Goal: Task Accomplishment & Management: Manage account settings

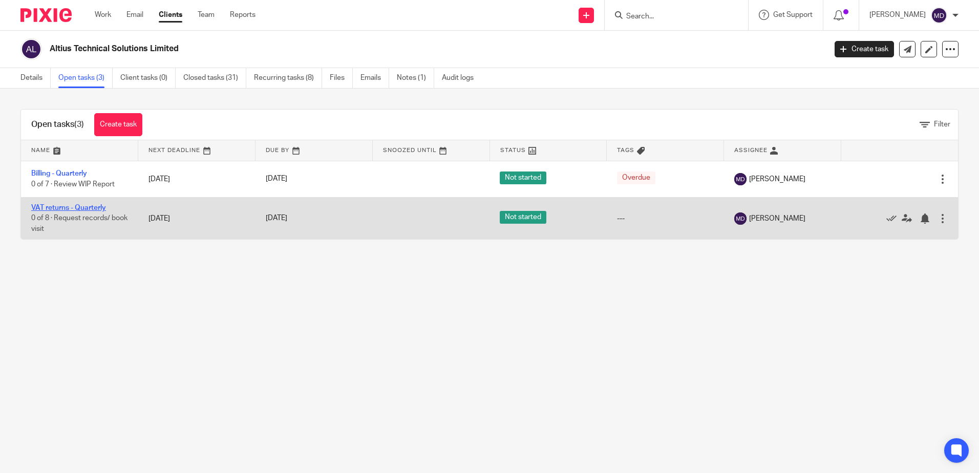
click at [70, 207] on link "VAT returns - Quarterly" at bounding box center [68, 207] width 75 height 7
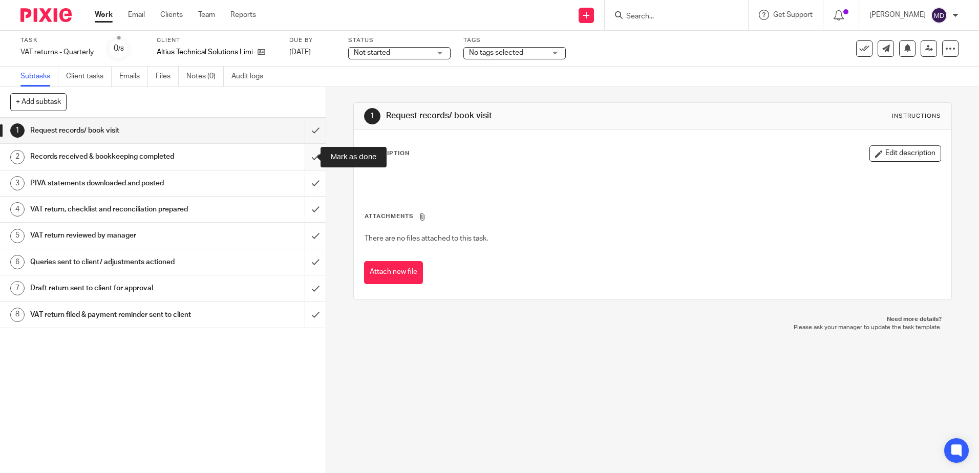
click at [309, 159] on input "submit" at bounding box center [163, 157] width 326 height 26
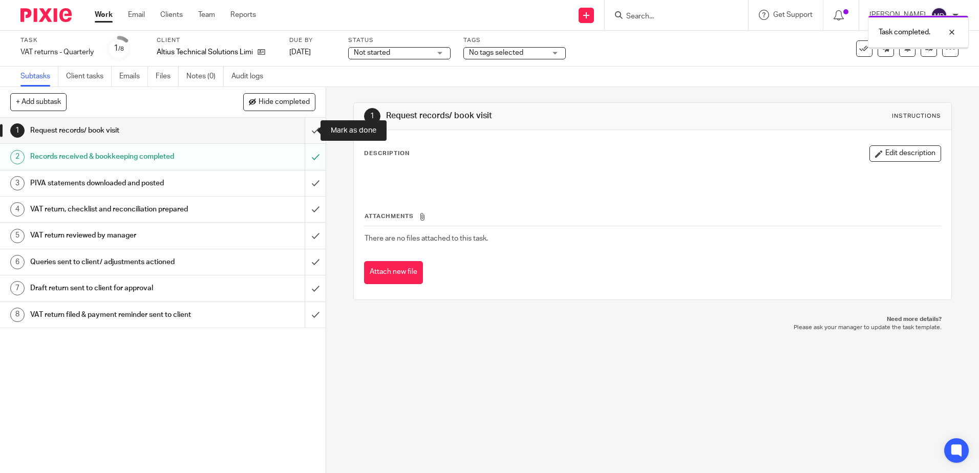
click at [308, 130] on input "submit" at bounding box center [163, 131] width 326 height 26
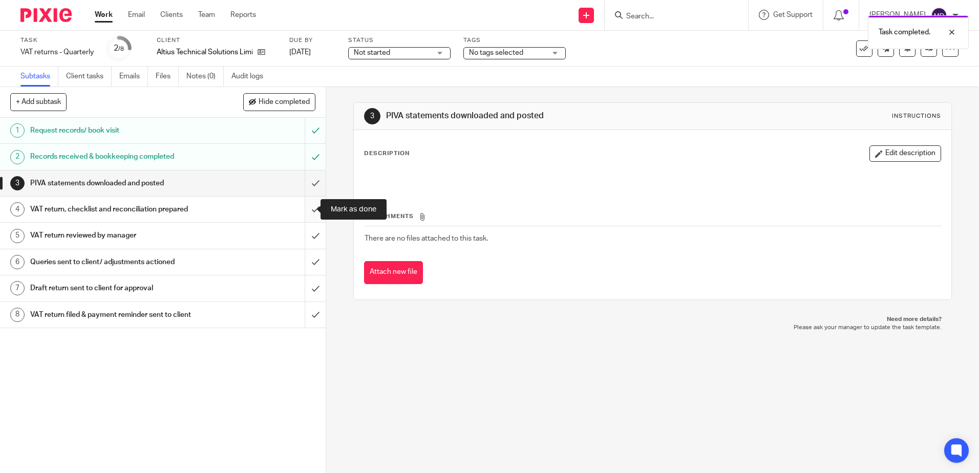
click at [307, 210] on input "submit" at bounding box center [163, 210] width 326 height 26
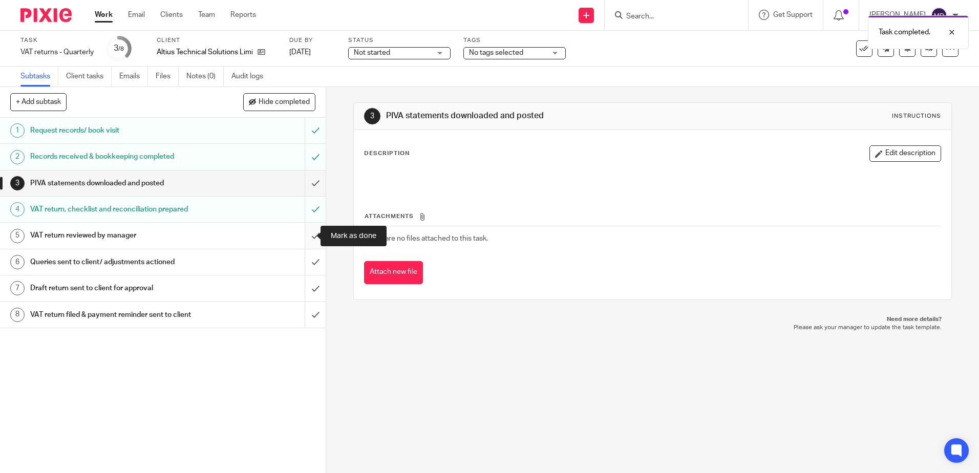
click at [303, 238] on input "submit" at bounding box center [163, 236] width 326 height 26
click at [303, 290] on input "submit" at bounding box center [163, 288] width 326 height 26
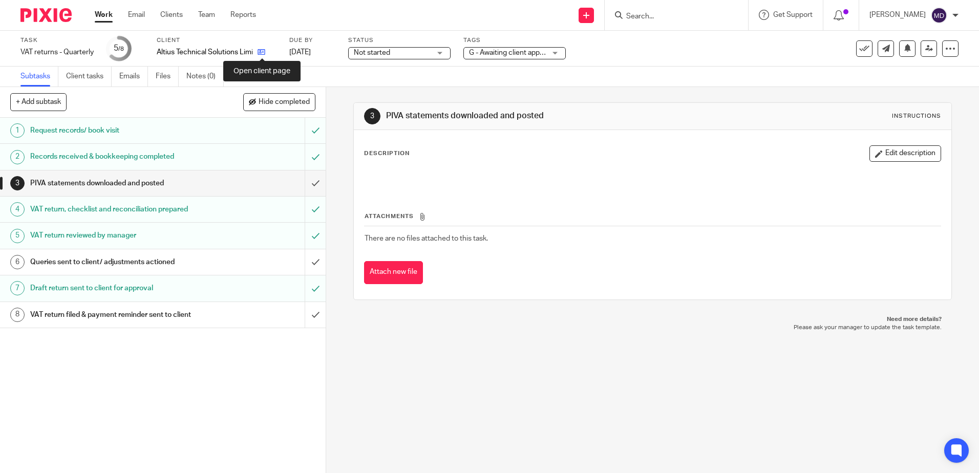
click at [260, 53] on icon at bounding box center [262, 52] width 8 height 8
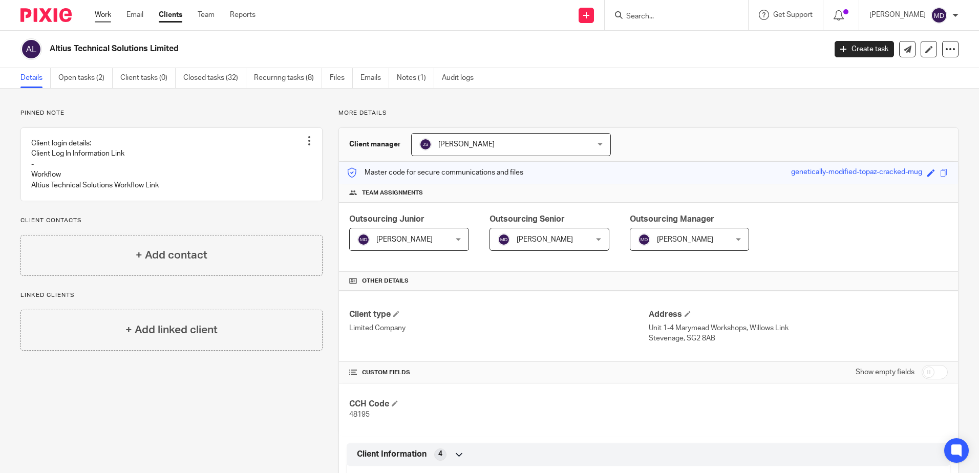
click at [111, 19] on link "Work" at bounding box center [103, 15] width 16 height 10
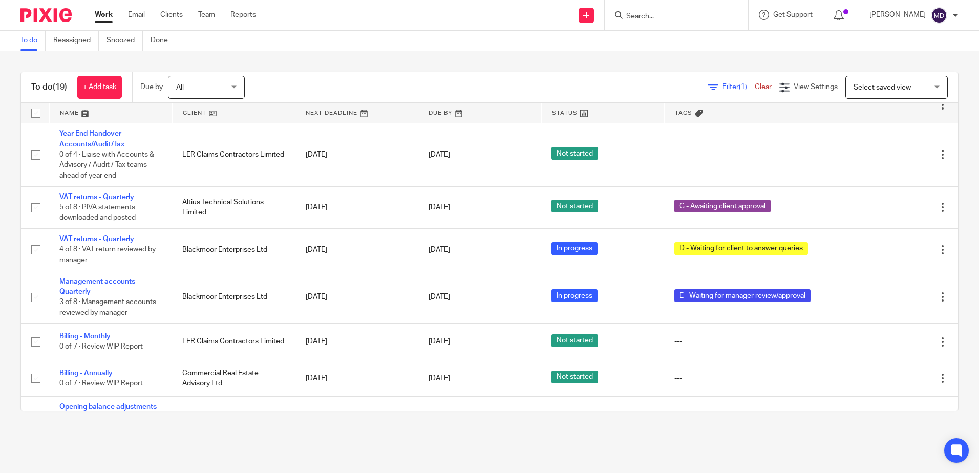
scroll to position [597, 0]
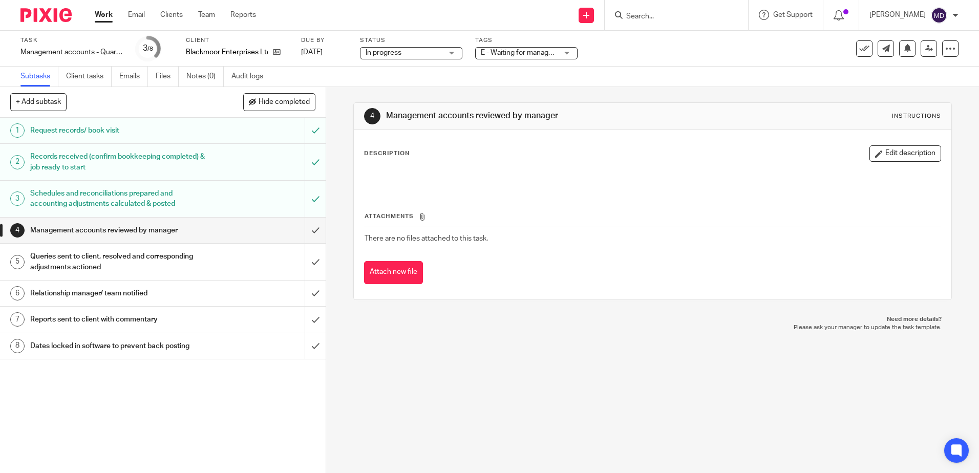
click at [281, 53] on div "Blackmoor Enterprises Ltd" at bounding box center [237, 52] width 102 height 10
click at [279, 52] on icon at bounding box center [277, 52] width 8 height 8
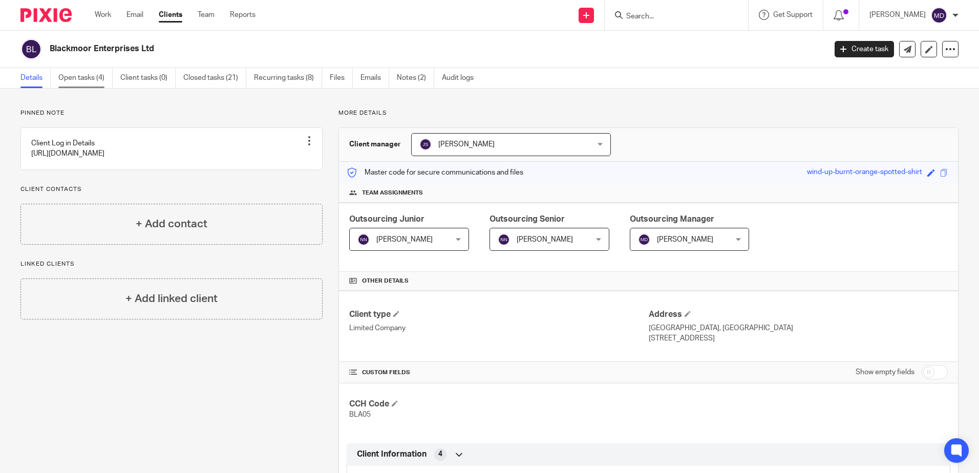
click at [76, 79] on link "Open tasks (4)" at bounding box center [85, 78] width 54 height 20
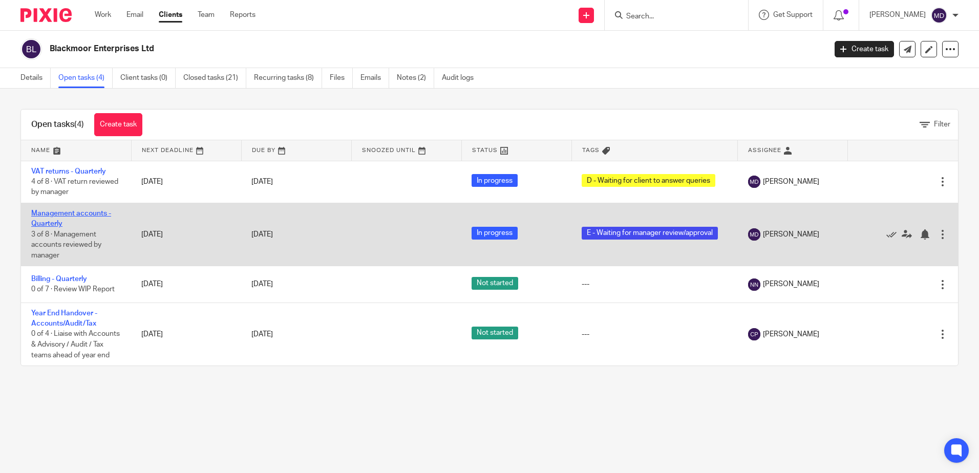
click at [58, 215] on link "Management accounts - Quarterly" at bounding box center [71, 218] width 80 height 17
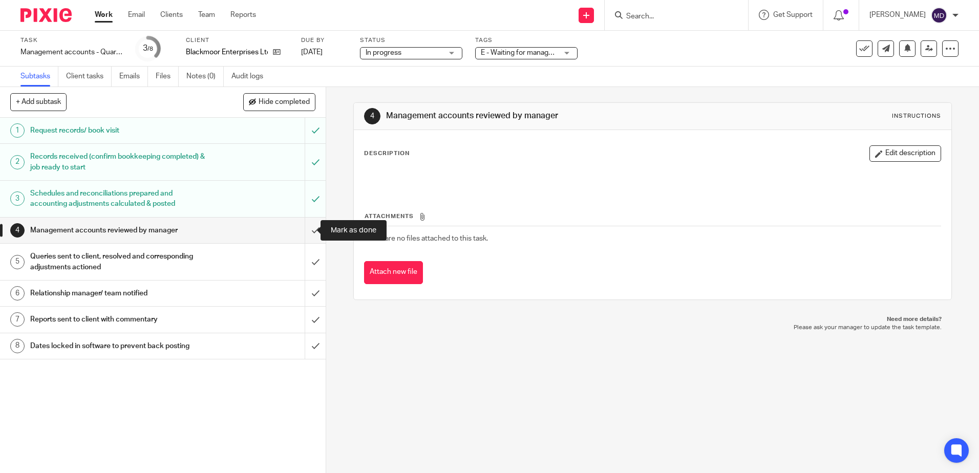
drag, startPoint x: 304, startPoint y: 232, endPoint x: 316, endPoint y: 231, distance: 11.8
click at [304, 231] on input "submit" at bounding box center [163, 231] width 326 height 26
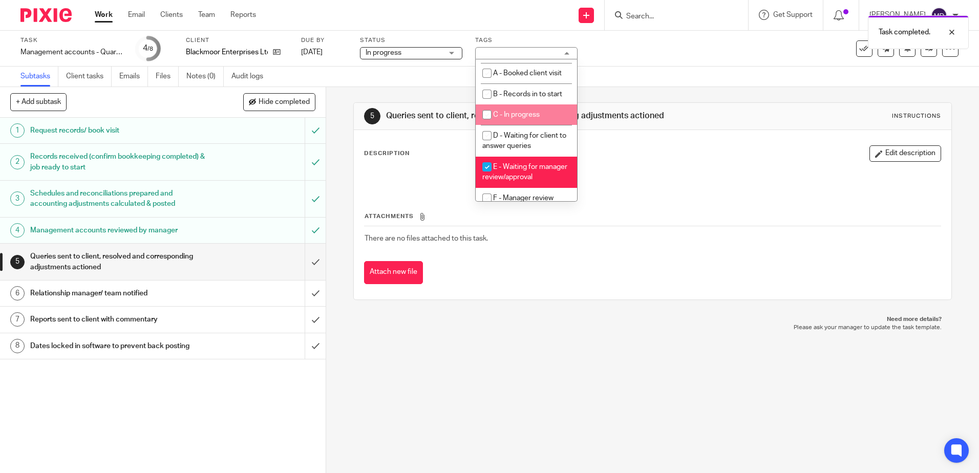
scroll to position [51, 0]
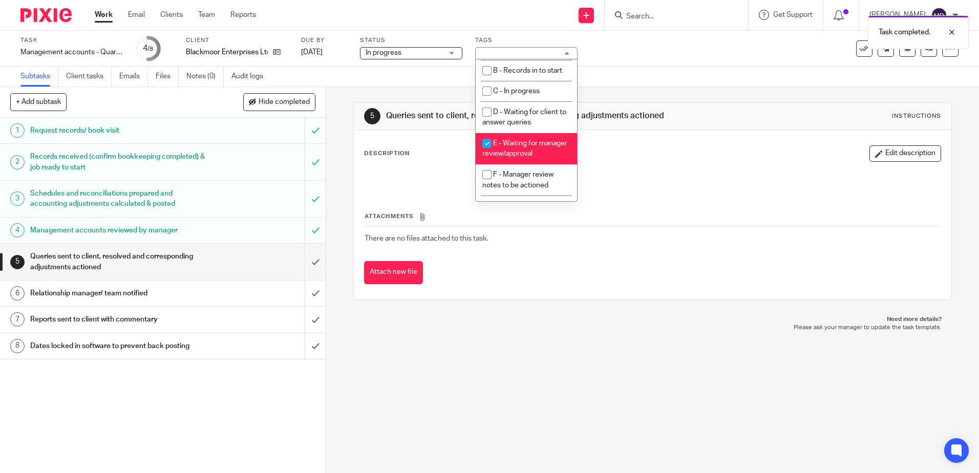
click at [536, 153] on li "E - Waiting for manager review/approval" at bounding box center [526, 148] width 101 height 31
checkbox input "false"
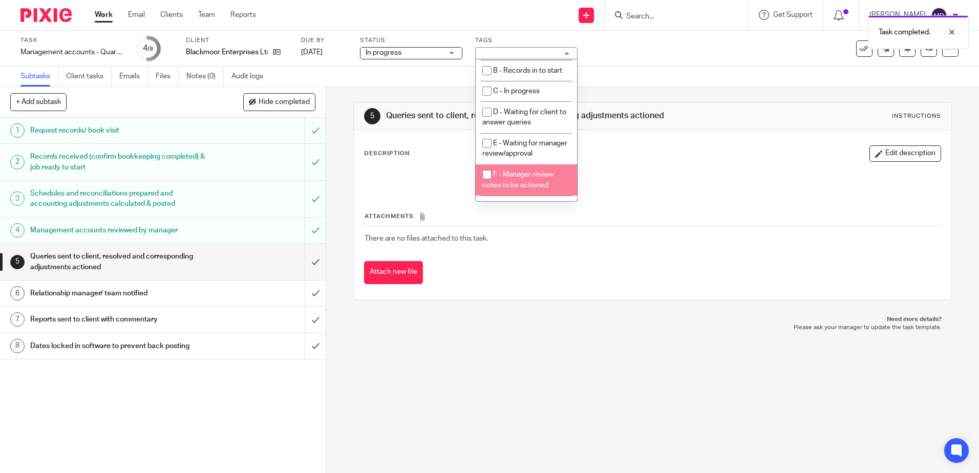
click at [538, 187] on span "F - Manager review notes to be actioned" at bounding box center [517, 180] width 71 height 18
checkbox input "true"
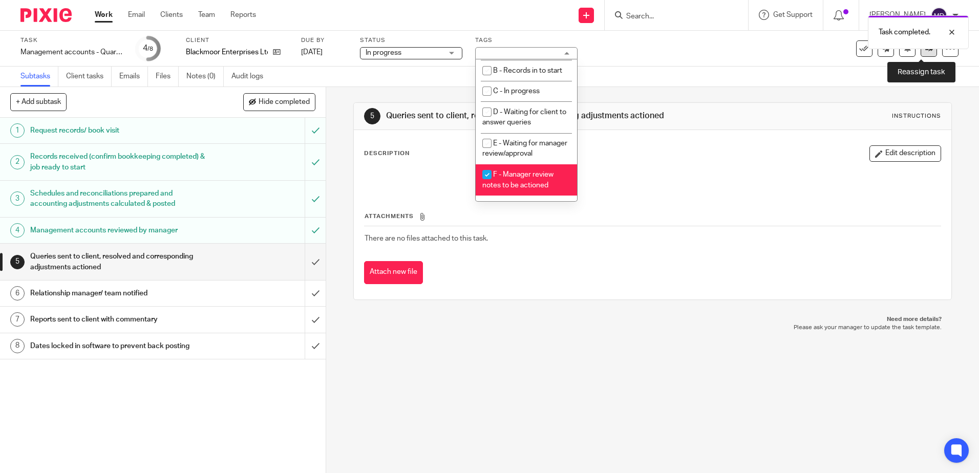
click at [921, 53] on link at bounding box center [929, 48] width 16 height 16
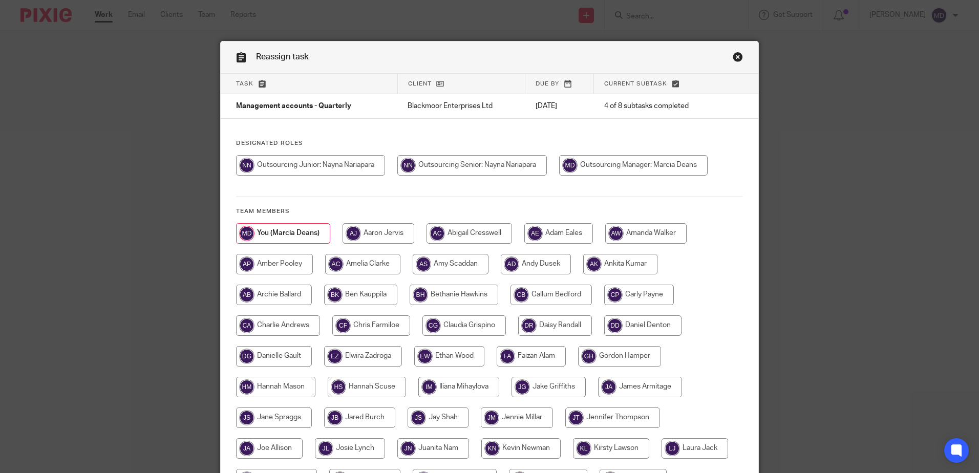
click at [495, 169] on input "radio" at bounding box center [472, 165] width 150 height 20
radio input "true"
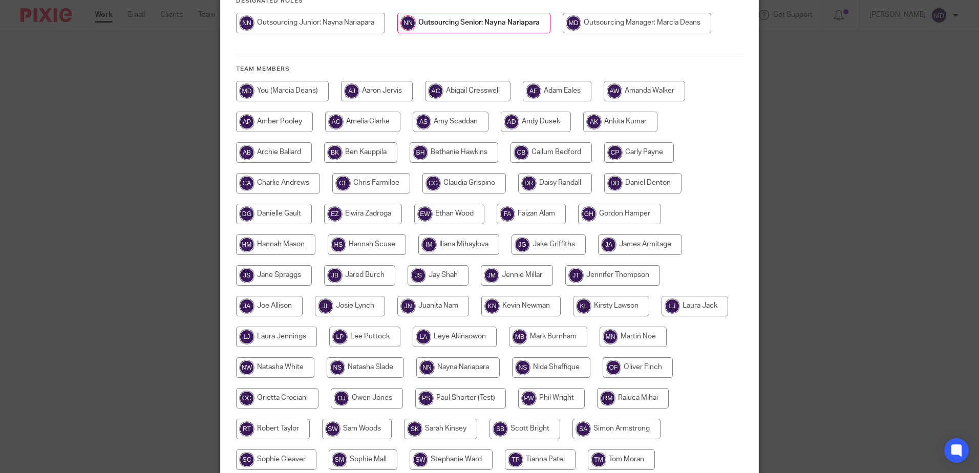
scroll to position [265, 0]
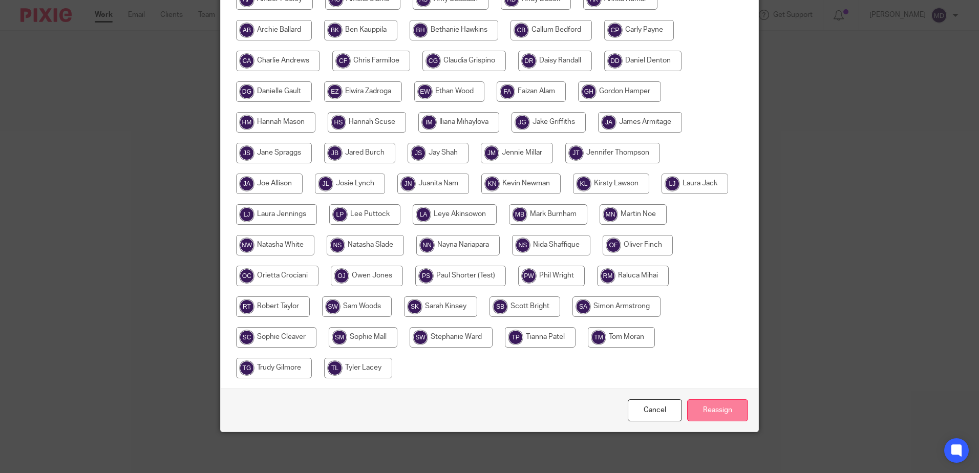
click at [697, 413] on input "Reassign" at bounding box center [717, 410] width 61 height 22
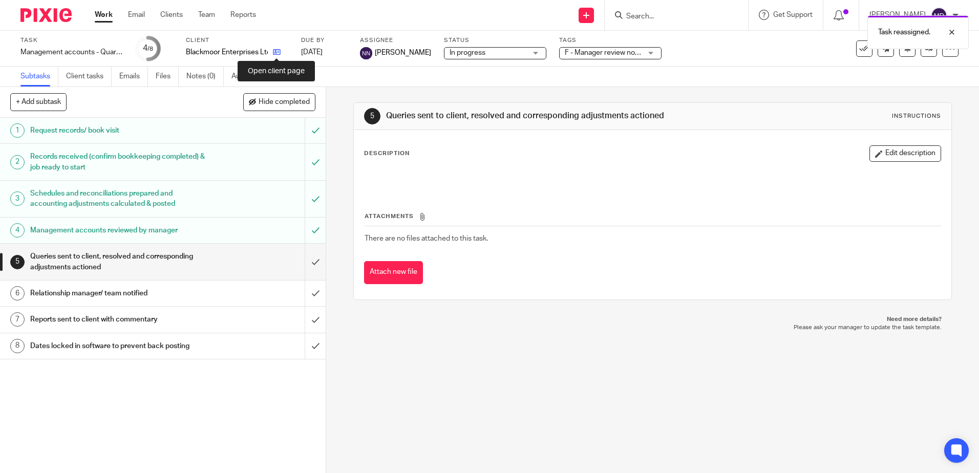
click at [280, 53] on icon at bounding box center [277, 52] width 8 height 8
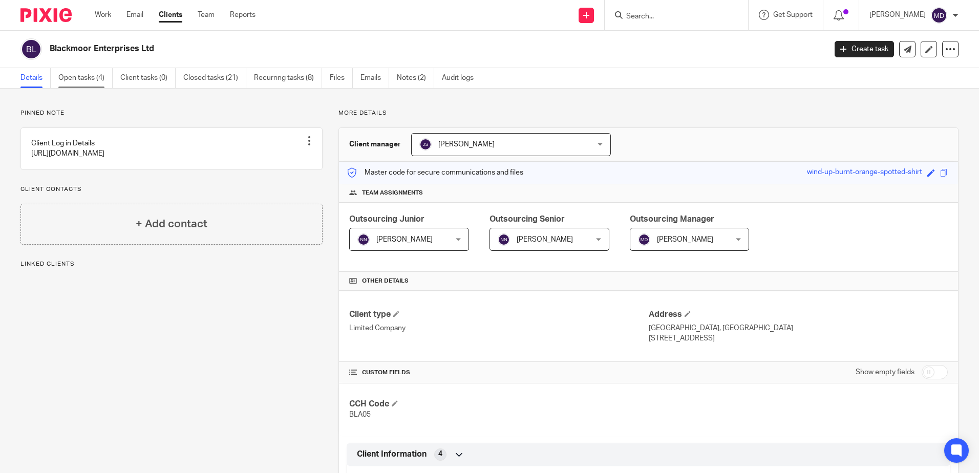
click at [82, 75] on link "Open tasks (4)" at bounding box center [85, 78] width 54 height 20
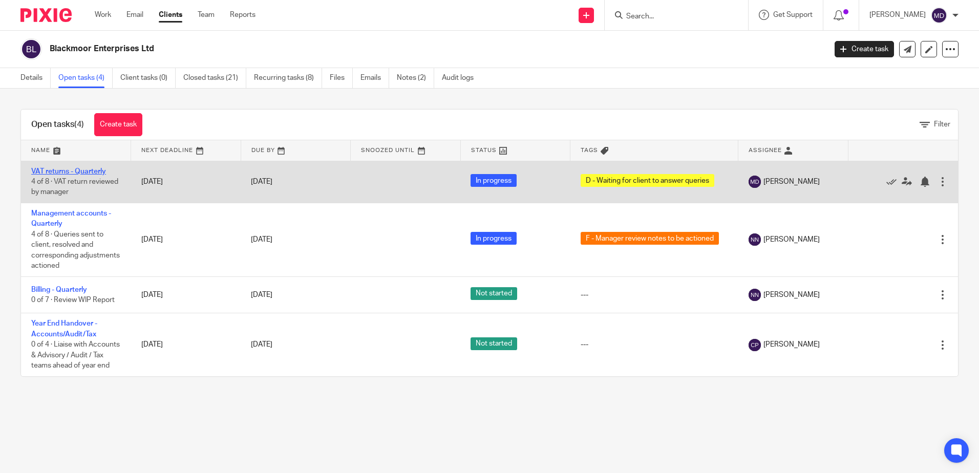
click at [66, 168] on link "VAT returns - Quarterly" at bounding box center [68, 171] width 75 height 7
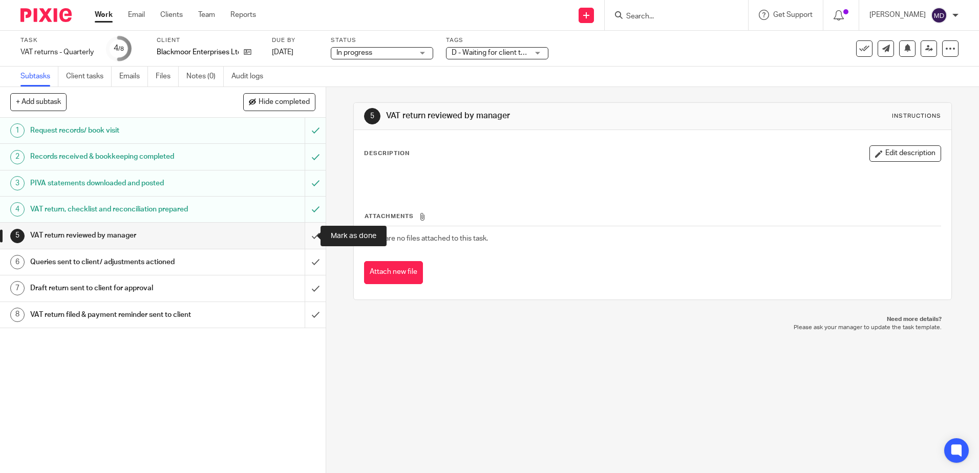
click at [302, 239] on input "submit" at bounding box center [163, 236] width 326 height 26
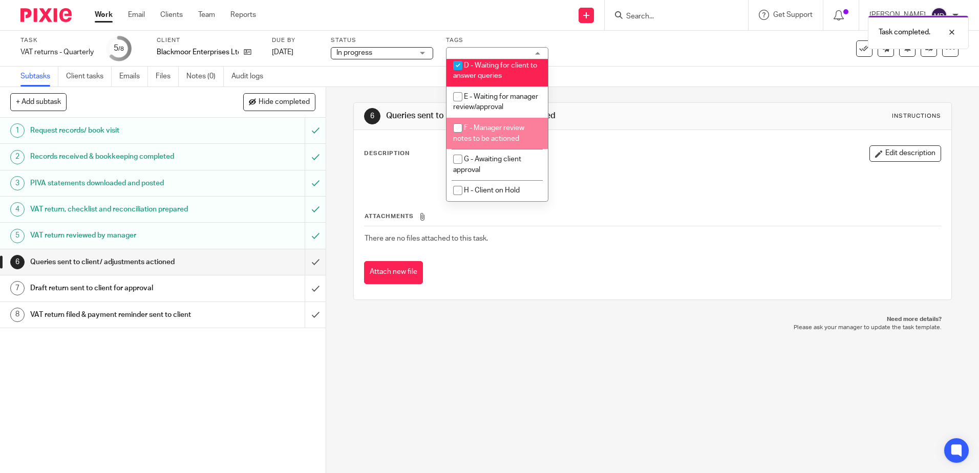
scroll to position [102, 0]
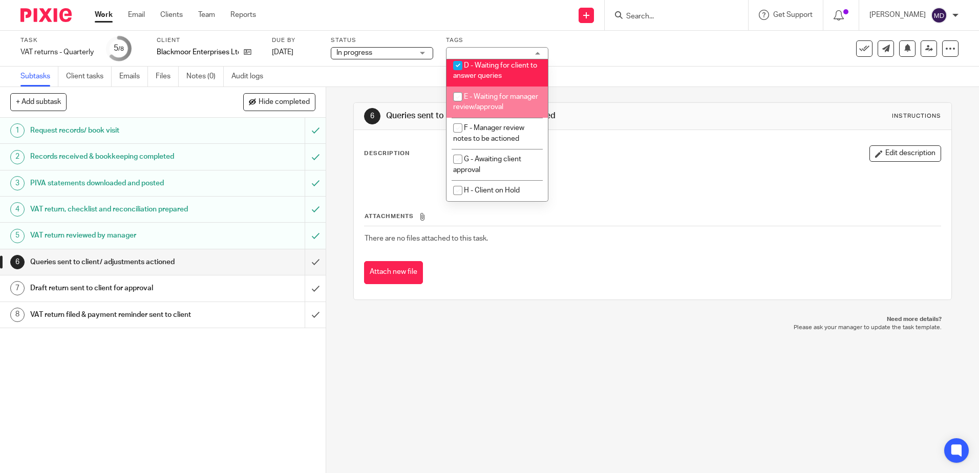
click at [490, 109] on li "E - Waiting for manager review/approval" at bounding box center [497, 102] width 101 height 31
checkbox input "true"
click at [499, 70] on span "D - Waiting for client to answer queries" at bounding box center [495, 71] width 84 height 18
checkbox input "false"
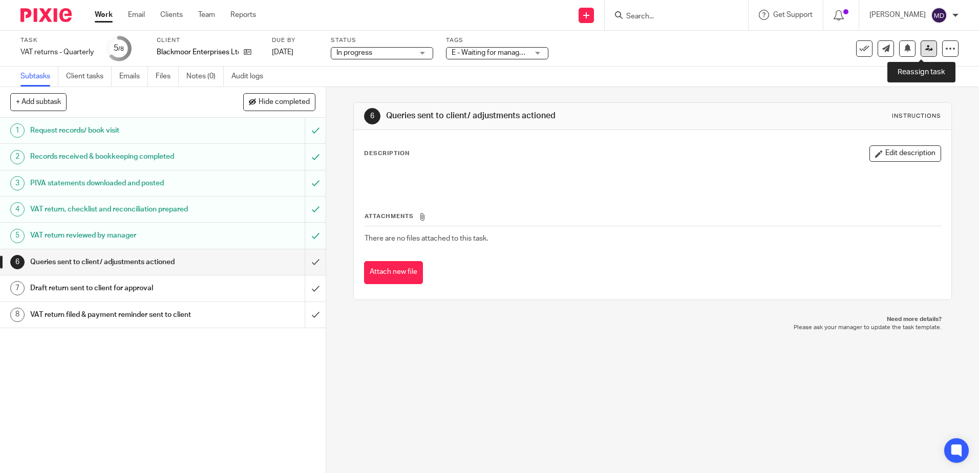
click at [925, 50] on icon at bounding box center [929, 49] width 8 height 8
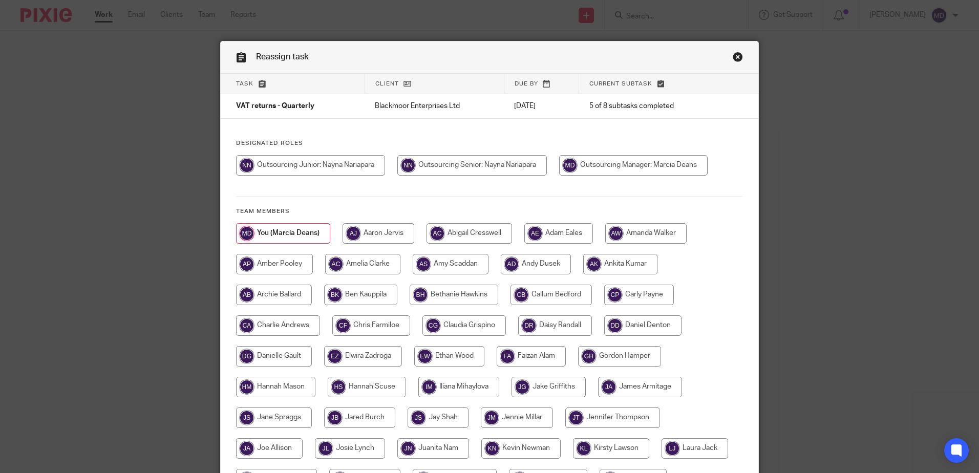
click at [474, 167] on input "radio" at bounding box center [472, 165] width 150 height 20
radio input "true"
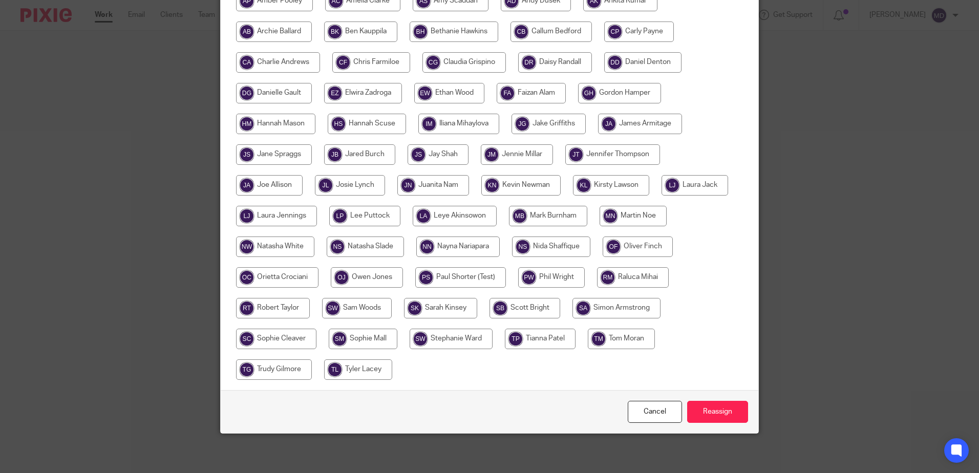
scroll to position [265, 0]
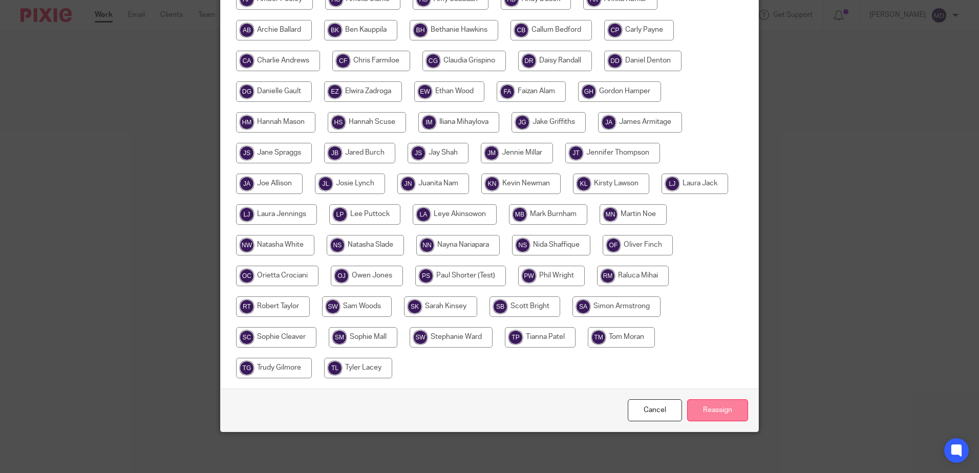
click at [719, 410] on input "Reassign" at bounding box center [717, 410] width 61 height 22
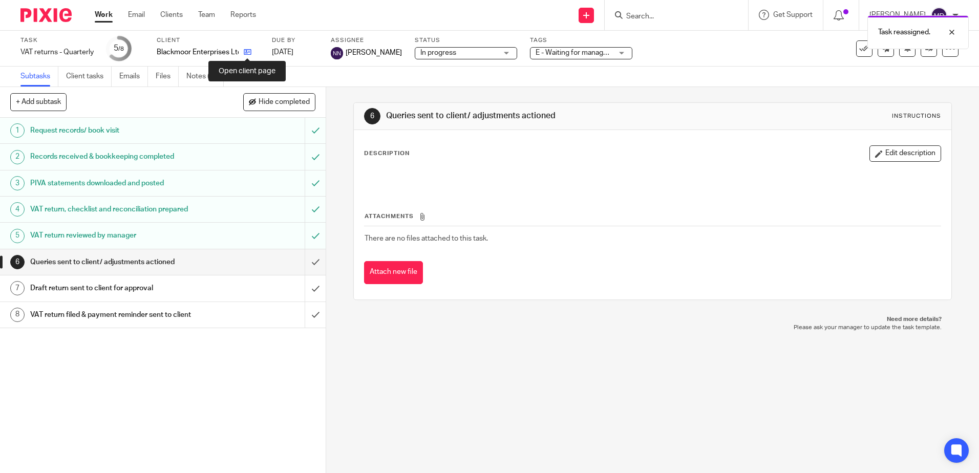
click at [249, 53] on icon at bounding box center [248, 52] width 8 height 8
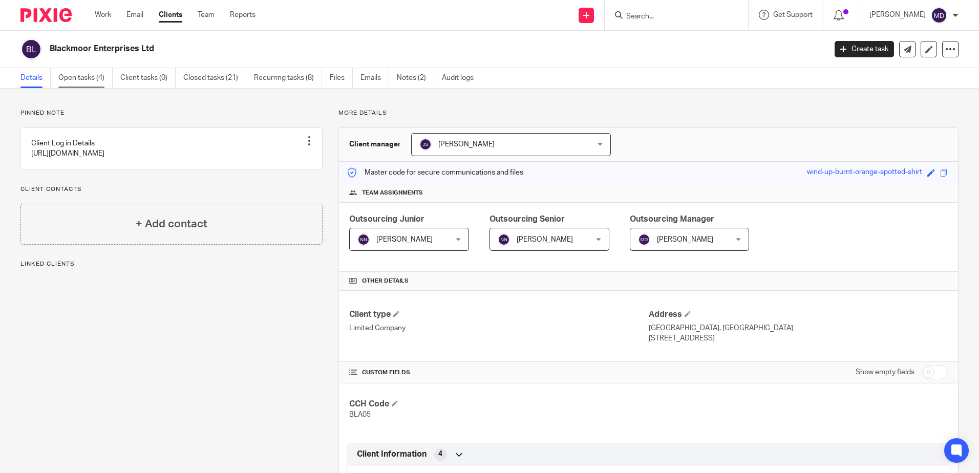
click at [81, 79] on link "Open tasks (4)" at bounding box center [85, 78] width 54 height 20
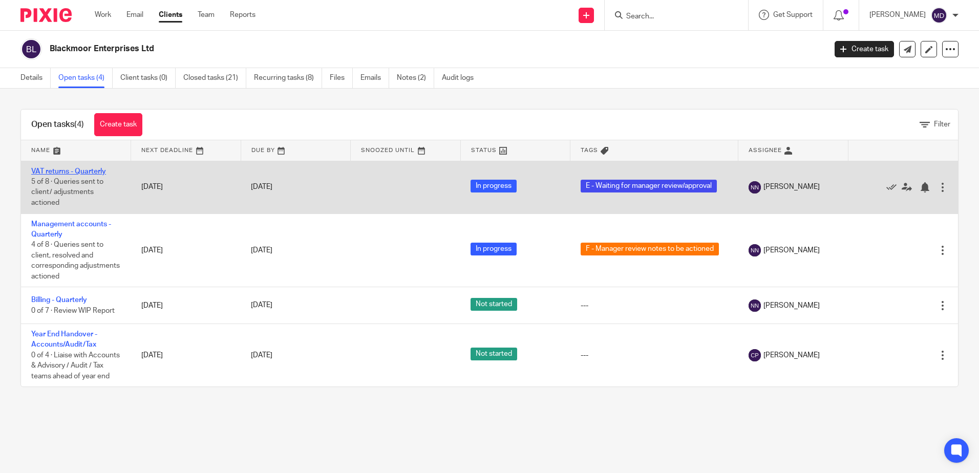
click at [82, 173] on link "VAT returns - Quarterly" at bounding box center [68, 171] width 75 height 7
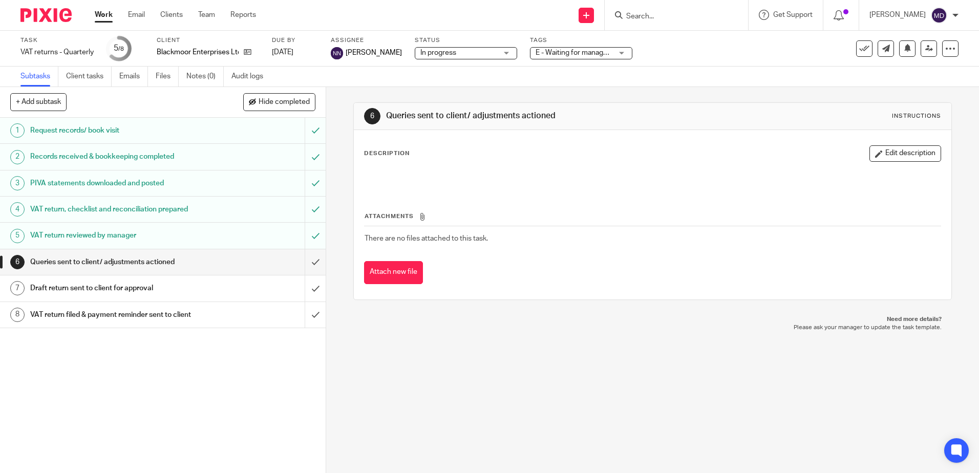
click at [578, 55] on span "E - Waiting for manager review/approval" at bounding box center [599, 52] width 126 height 7
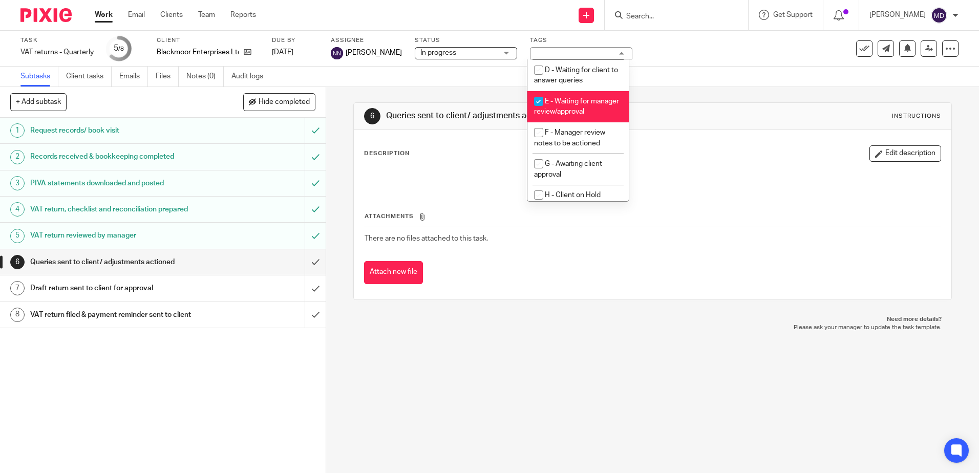
scroll to position [102, 0]
click at [577, 111] on span "E - Waiting for manager review/approval" at bounding box center [576, 102] width 85 height 18
checkbox input "false"
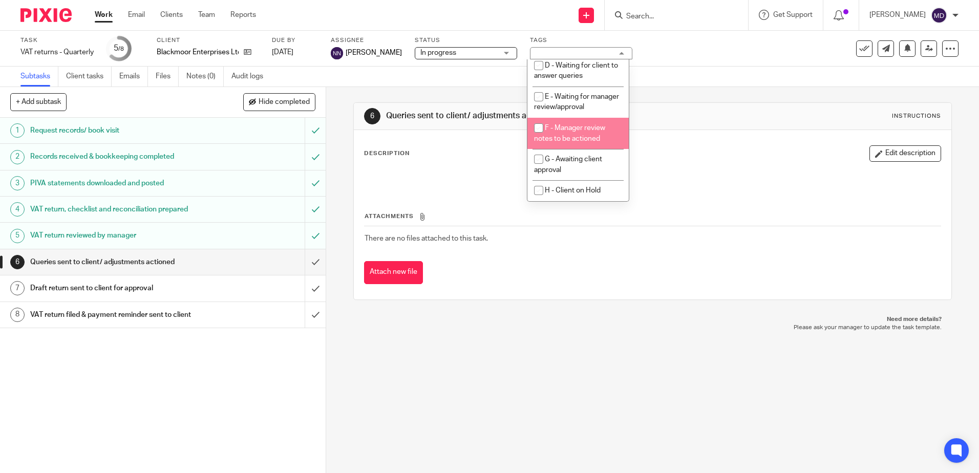
click at [578, 137] on span "F - Manager review notes to be actioned" at bounding box center [569, 133] width 71 height 18
checkbox input "true"
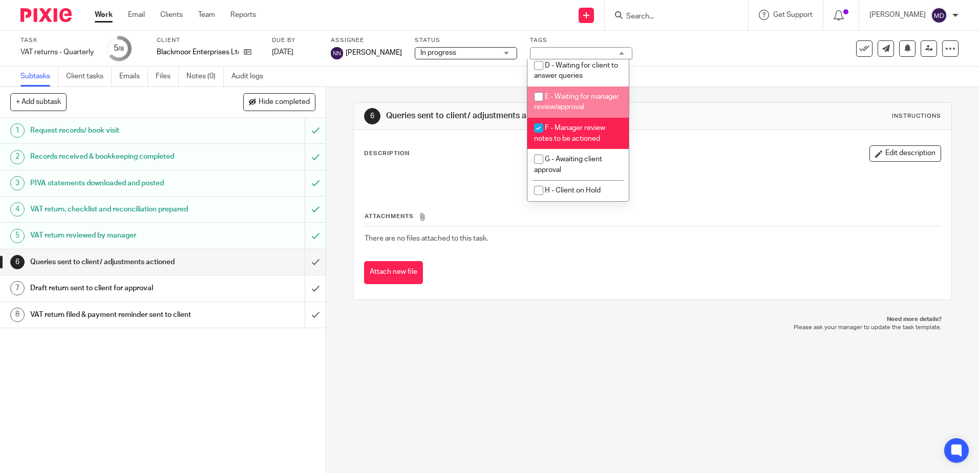
click at [699, 75] on div "Subtasks Client tasks Emails Files Notes (0) Audit logs" at bounding box center [489, 77] width 979 height 20
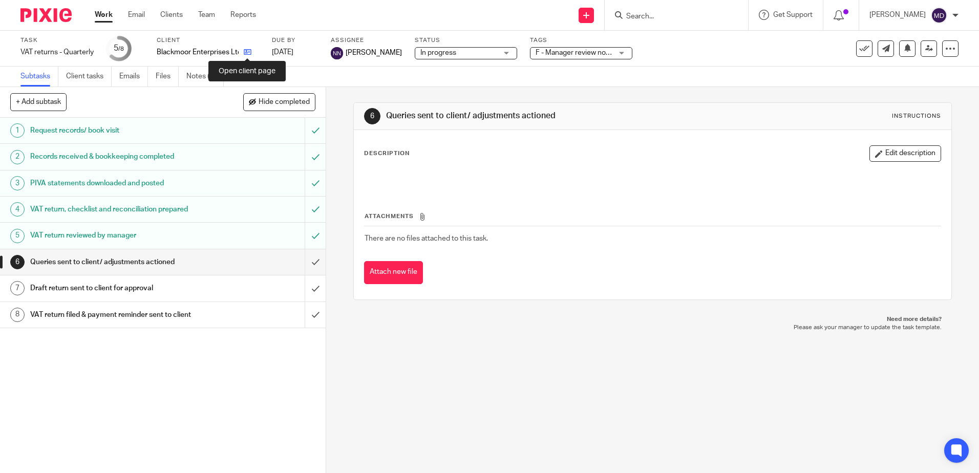
click at [249, 53] on icon at bounding box center [248, 52] width 8 height 8
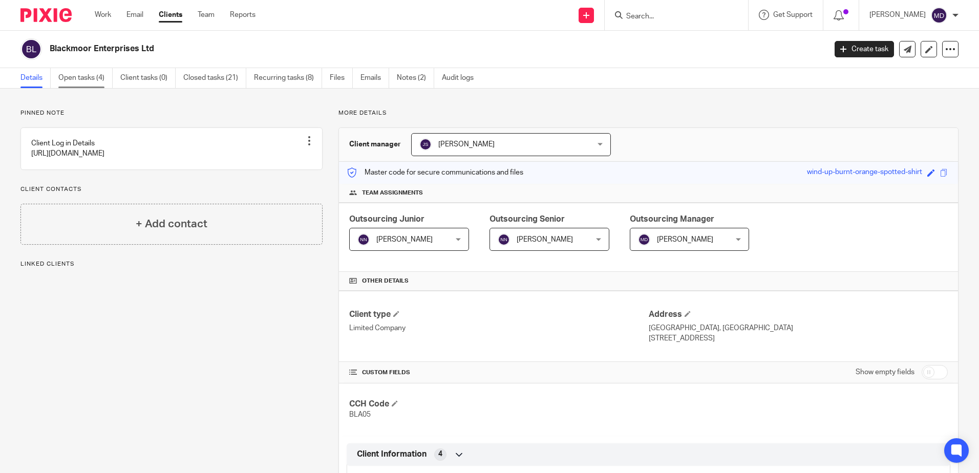
click at [90, 81] on link "Open tasks (4)" at bounding box center [85, 78] width 54 height 20
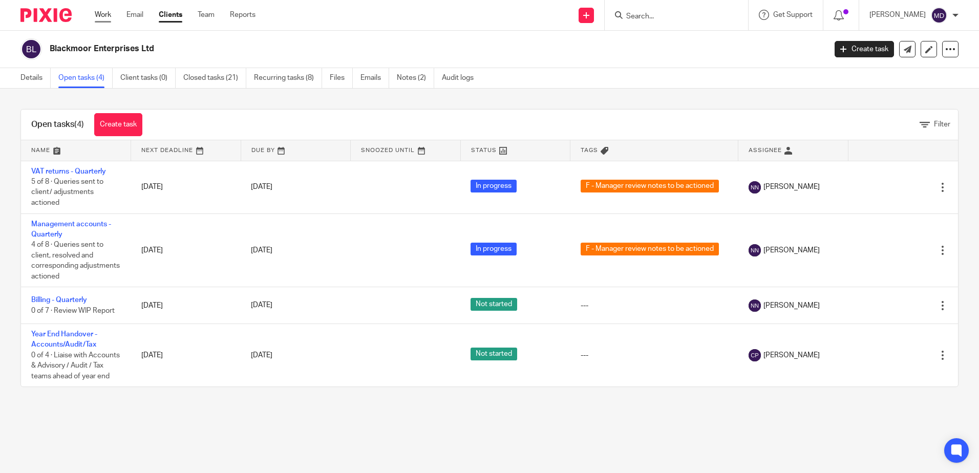
click at [104, 16] on link "Work" at bounding box center [103, 15] width 16 height 10
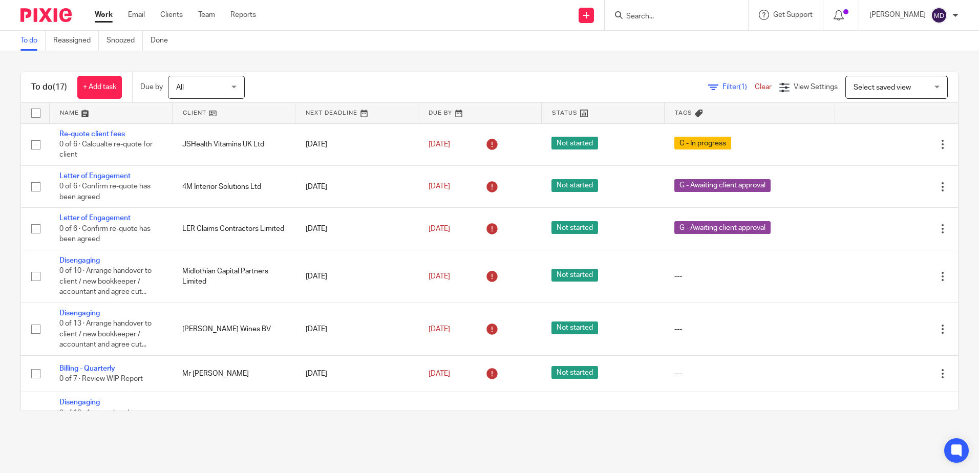
click at [684, 16] on input "Search" at bounding box center [671, 16] width 92 height 9
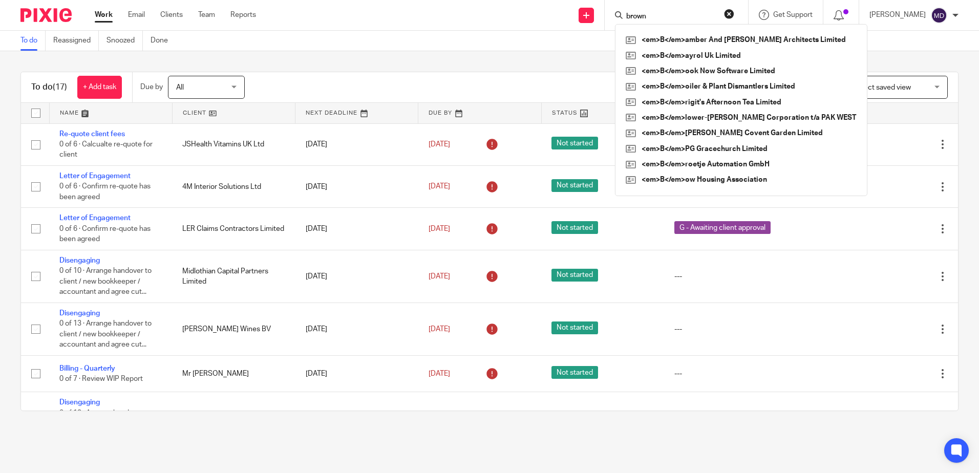
type input "brown"
click button "submit" at bounding box center [0, 0] width 0 height 0
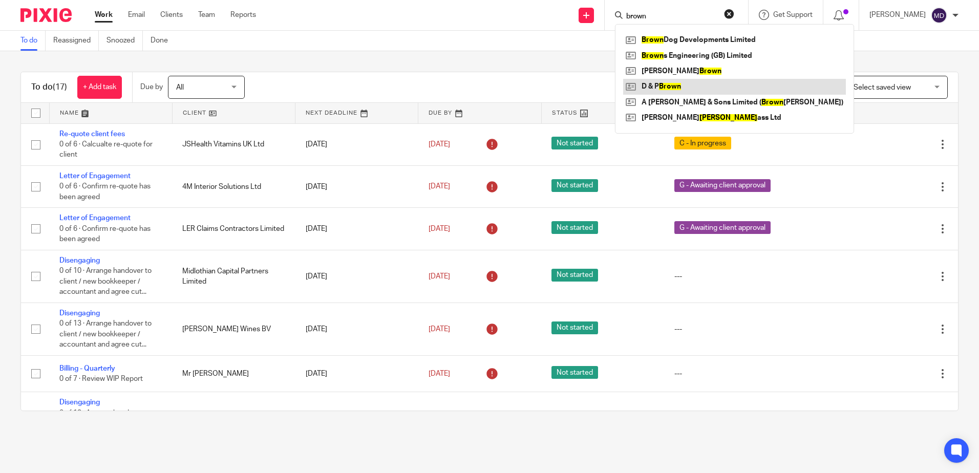
click at [675, 82] on link at bounding box center [734, 86] width 223 height 15
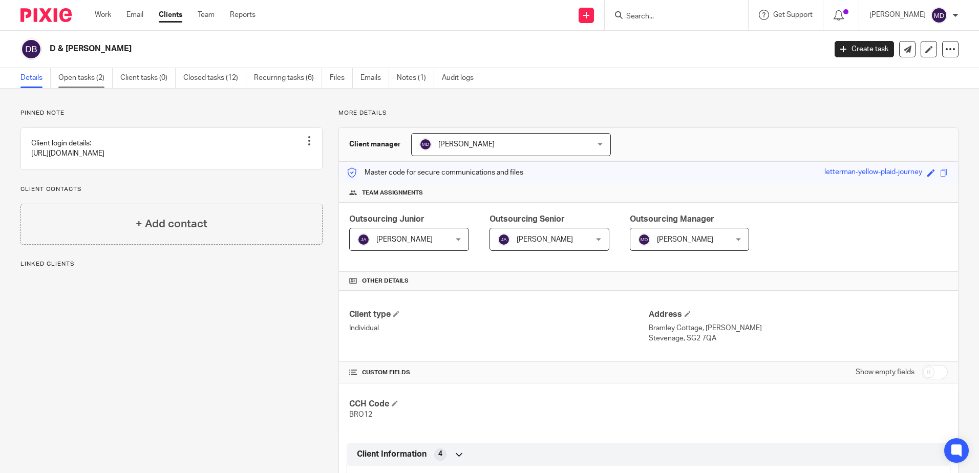
click at [71, 79] on link "Open tasks (2)" at bounding box center [85, 78] width 54 height 20
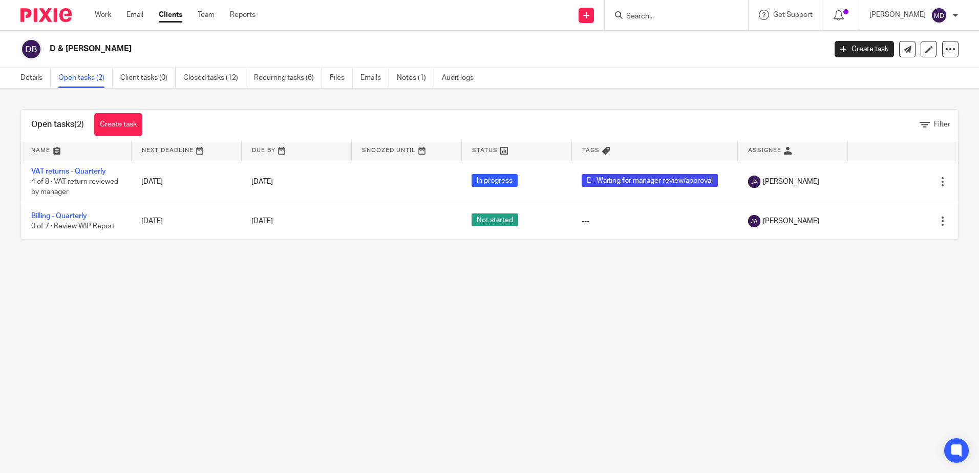
click at [666, 16] on input "Search" at bounding box center [671, 16] width 92 height 9
type input "joy"
click at [672, 55] on link at bounding box center [686, 55] width 127 height 15
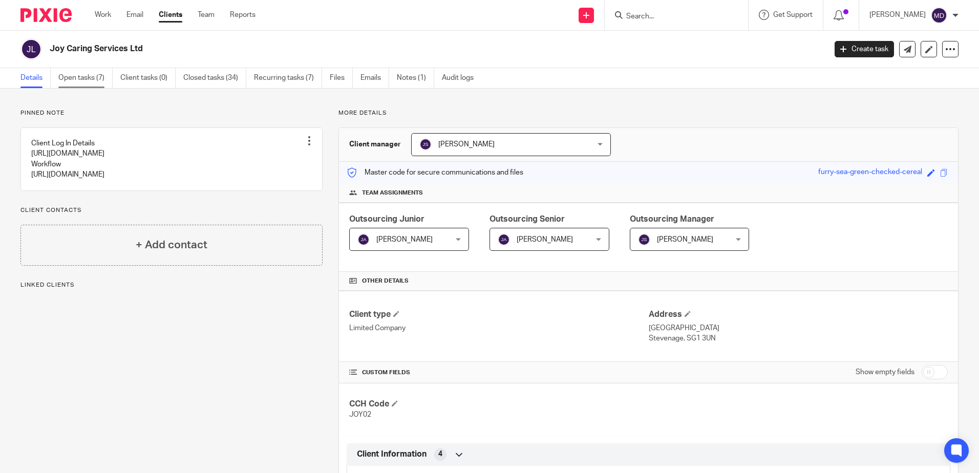
click at [84, 78] on link "Open tasks (7)" at bounding box center [85, 78] width 54 height 20
